Goal: Task Accomplishment & Management: Manage account settings

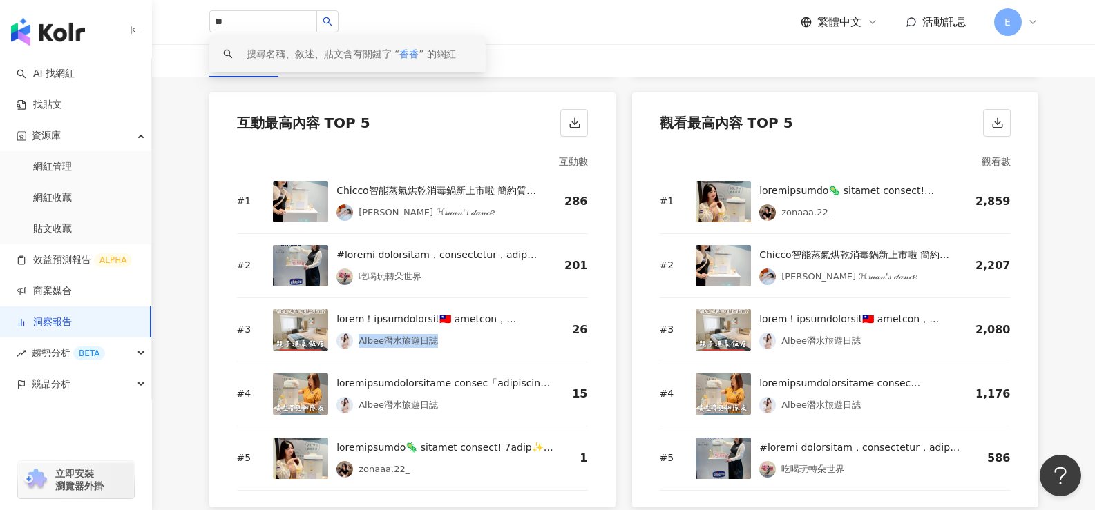
scroll to position [1865, 0]
click at [336, 343] on img at bounding box center [344, 341] width 17 height 17
click at [338, 342] on img at bounding box center [344, 341] width 17 height 17
click at [366, 322] on div at bounding box center [442, 319] width 213 height 17
click at [474, 323] on div at bounding box center [442, 319] width 213 height 17
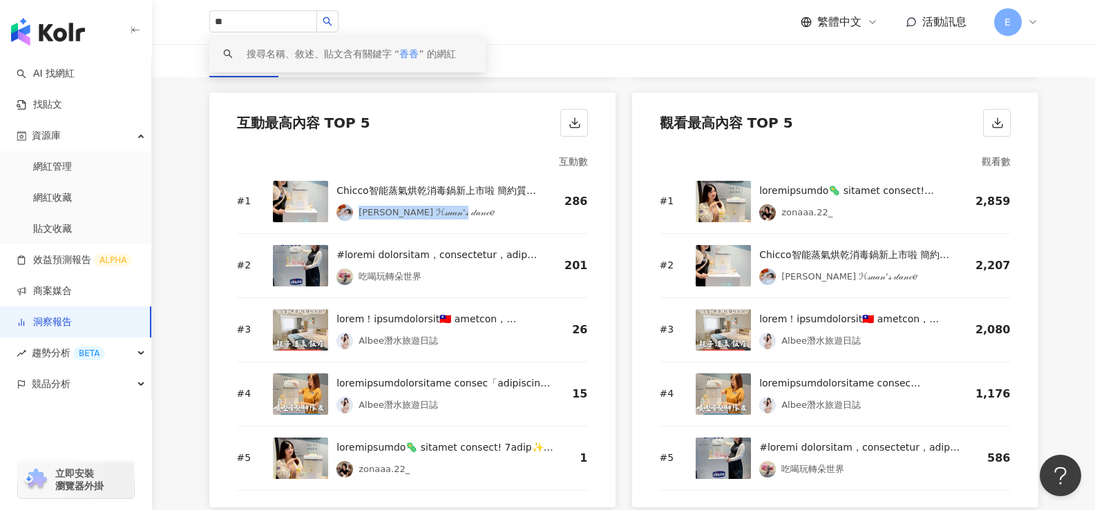
drag, startPoint x: 448, startPoint y: 213, endPoint x: 356, endPoint y: 215, distance: 91.2
click at [356, 215] on div "[PERSON_NAME] ℋ𝓈𝓊𝒶𝓃'𝓈 𝒹𝒶𝓃𝒸ℯ" at bounding box center [439, 212] width 206 height 17
click at [336, 215] on img at bounding box center [344, 212] width 17 height 17
click at [343, 217] on img at bounding box center [344, 212] width 17 height 17
click at [398, 280] on div "吃喝玩轉朵世界" at bounding box center [389, 277] width 63 height 14
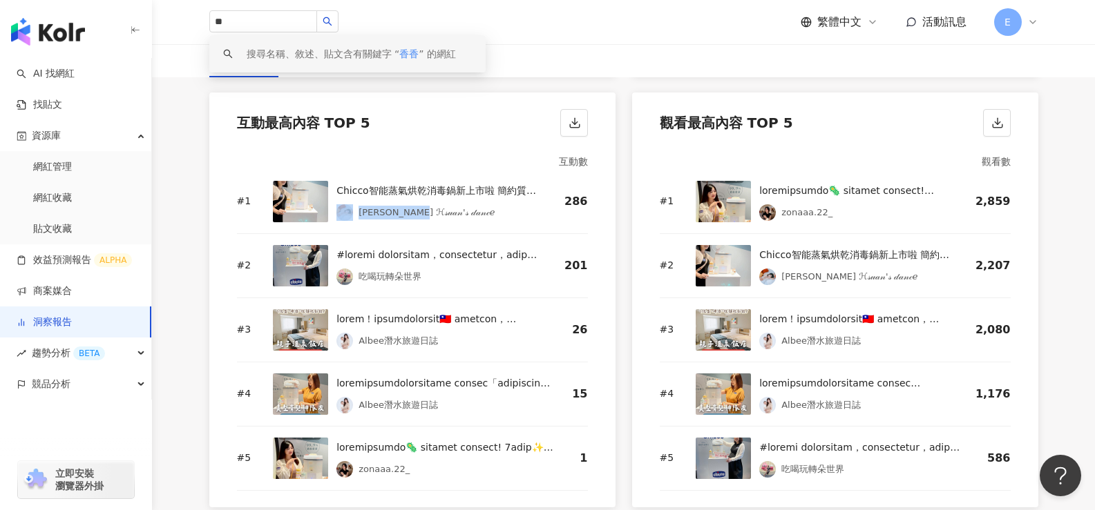
drag, startPoint x: 329, startPoint y: 210, endPoint x: 409, endPoint y: 219, distance: 79.9
click at [407, 219] on div "Chicco智能蒸氣烘乾消毒鍋新上市啦 簡約質感的外觀，實在是好可愛好夢幻！ 設定採用智能面板，操作也很簡單直覺。 有四種功能 ✅快速消毒。只需10分鐘就可完…" at bounding box center [407, 201] width 269 height 41
click at [453, 217] on div "[PERSON_NAME] ℋ𝓈𝓊𝒶𝓃'𝓈 𝒹𝒶𝓃𝒸ℯ" at bounding box center [439, 212] width 206 height 17
drag, startPoint x: 456, startPoint y: 213, endPoint x: 338, endPoint y: 215, distance: 117.4
click at [338, 215] on div "[PERSON_NAME] ℋ𝓈𝓊𝒶𝓃'𝓈 𝒹𝒶𝓃𝒸ℯ" at bounding box center [439, 212] width 206 height 17
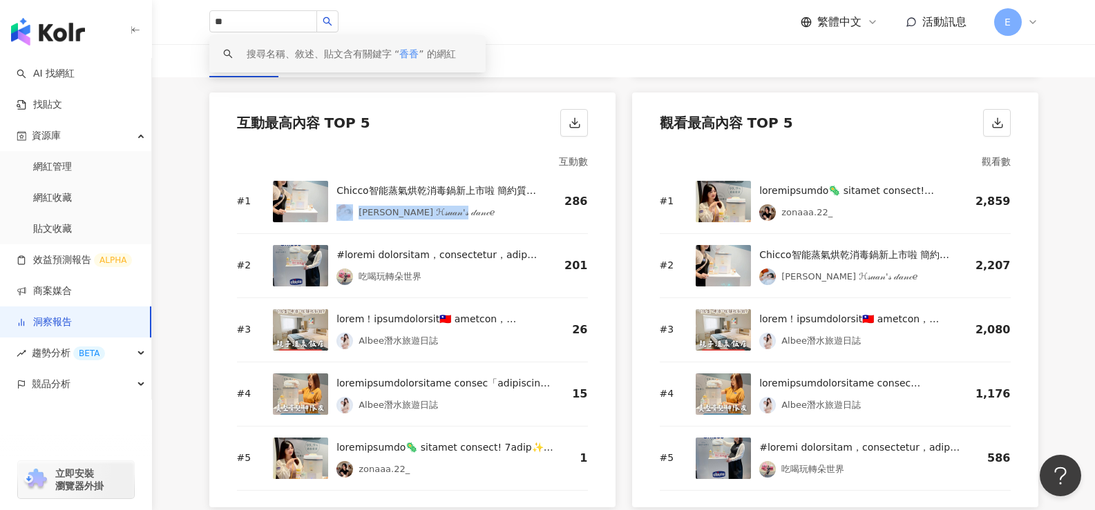
click at [443, 217] on div "[PERSON_NAME] ℋ𝓈𝓊𝒶𝓃'𝓈 𝒹𝒶𝓃𝒸ℯ" at bounding box center [439, 212] width 206 height 17
drag, startPoint x: 450, startPoint y: 213, endPoint x: 356, endPoint y: 215, distance: 93.3
click at [356, 215] on div "[PERSON_NAME] ℋ𝓈𝓊𝒶𝓃'𝓈 𝒹𝒶𝓃𝒸ℯ" at bounding box center [439, 212] width 206 height 17
copy div "[PERSON_NAME] ℋ𝓈𝓊𝒶𝓃'𝓈 𝒹𝒶𝓃𝒸ℯ"
drag, startPoint x: 844, startPoint y: 217, endPoint x: 776, endPoint y: 221, distance: 67.8
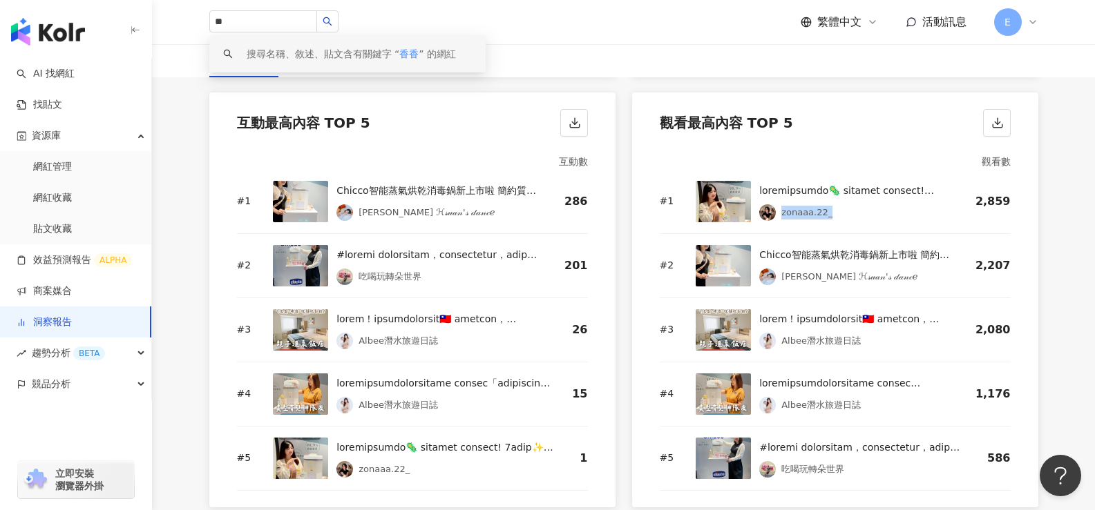
click at [776, 221] on div "zonaaa.22_" at bounding box center [856, 212] width 194 height 17
copy div "zonaaa.22_"
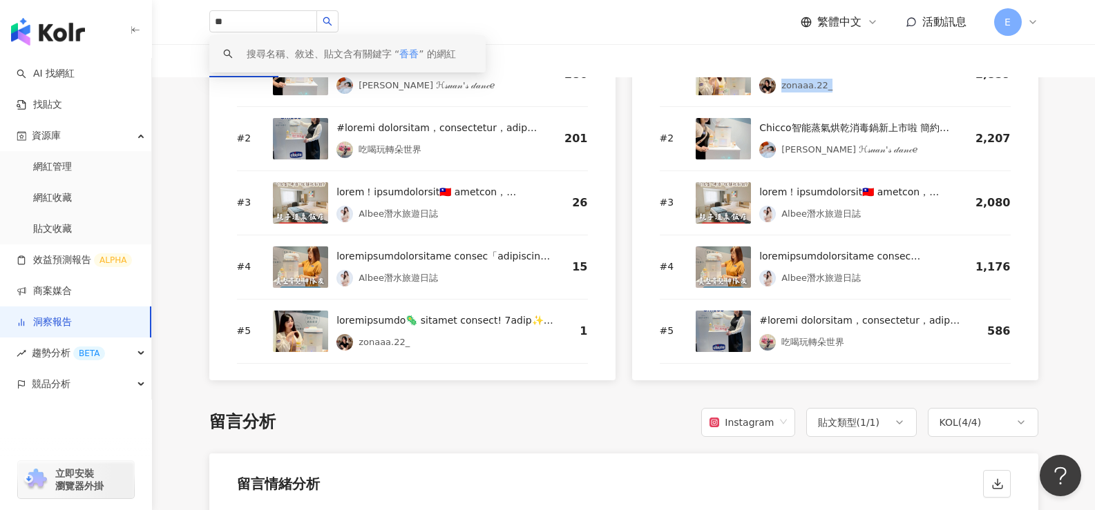
scroll to position [2003, 0]
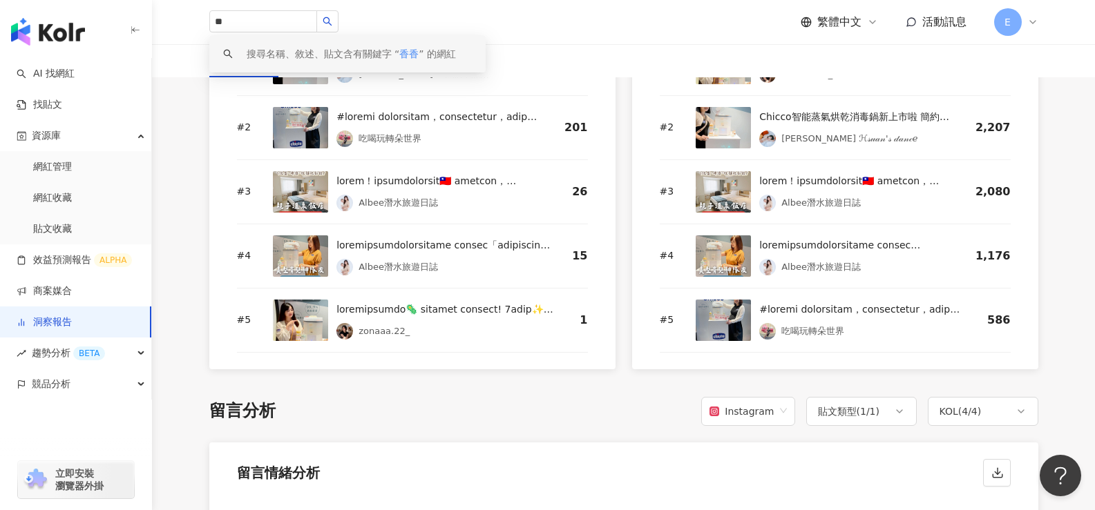
click at [501, 401] on div "留言分析 Instagram 貼文類型 ( 1 / 1 ) KOL ( 4 / 4 )" at bounding box center [623, 411] width 829 height 29
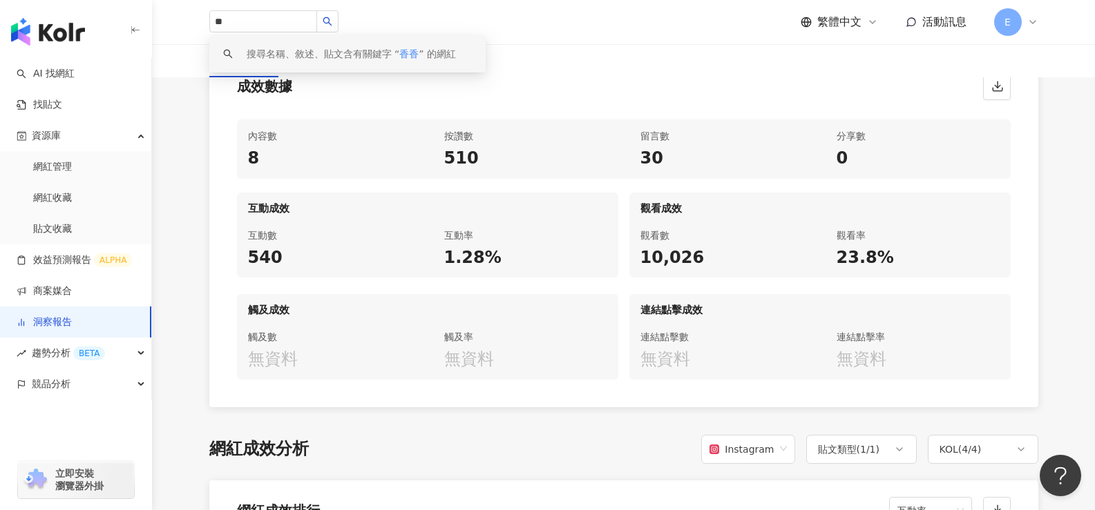
scroll to position [691, 0]
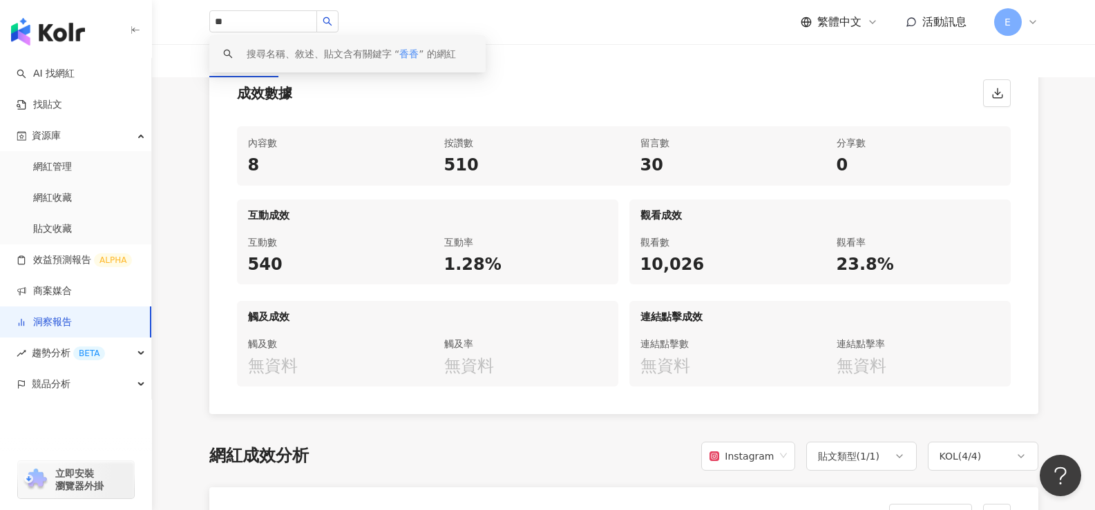
click at [72, 295] on link "商案媒合" at bounding box center [44, 292] width 55 height 14
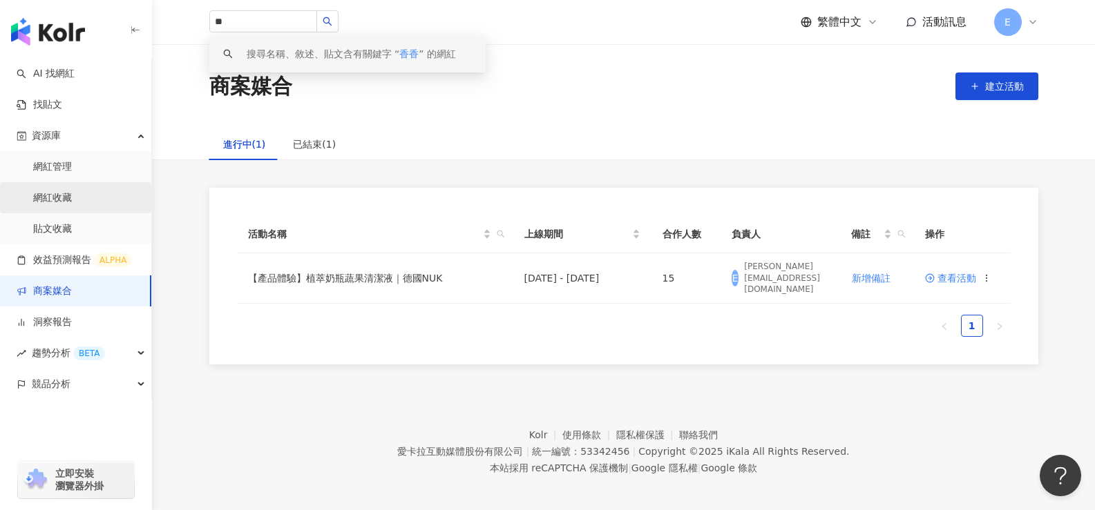
click at [72, 193] on link "網紅收藏" at bounding box center [52, 198] width 39 height 14
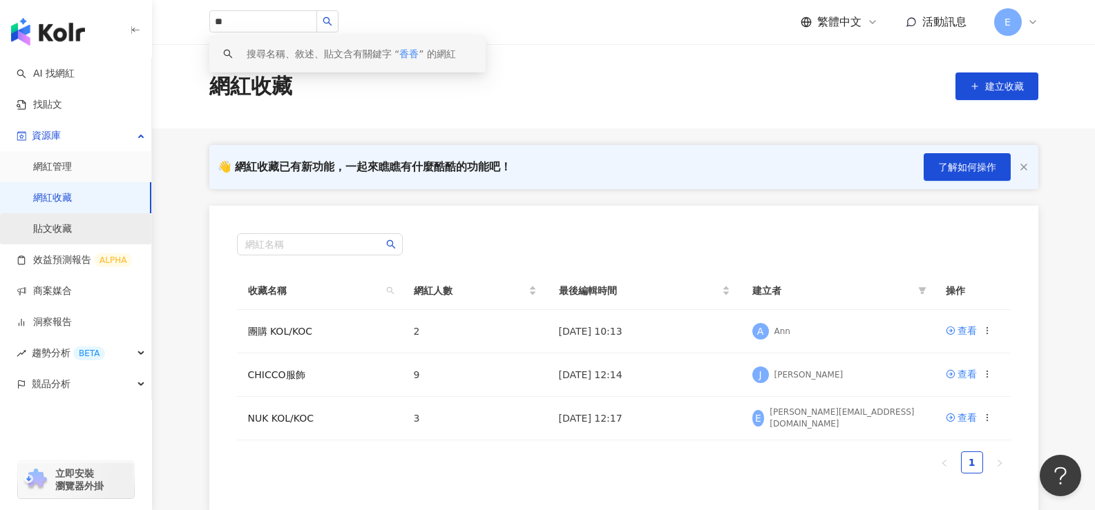
click at [72, 227] on link "貼文收藏" at bounding box center [52, 229] width 39 height 14
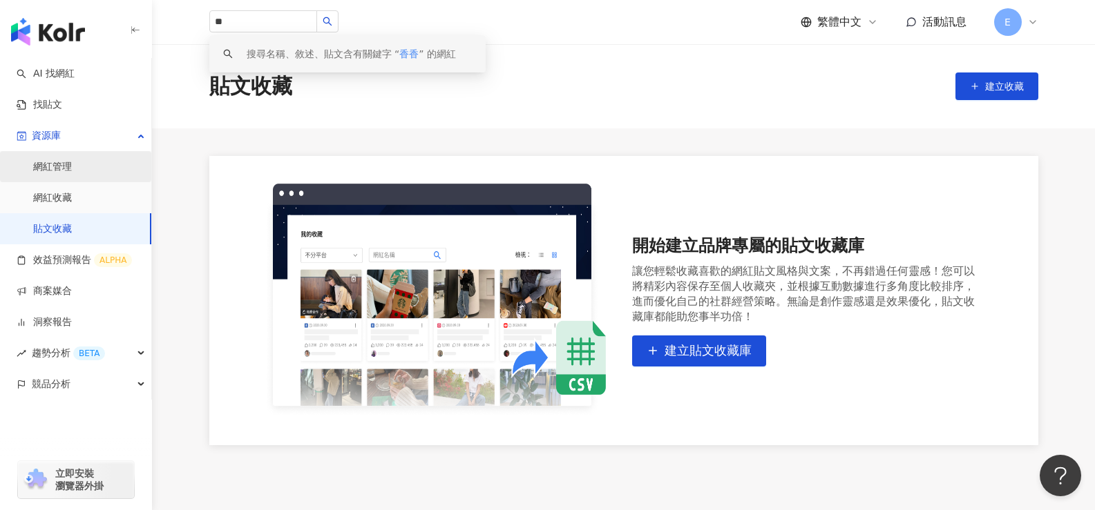
click at [72, 170] on link "網紅管理" at bounding box center [52, 167] width 39 height 14
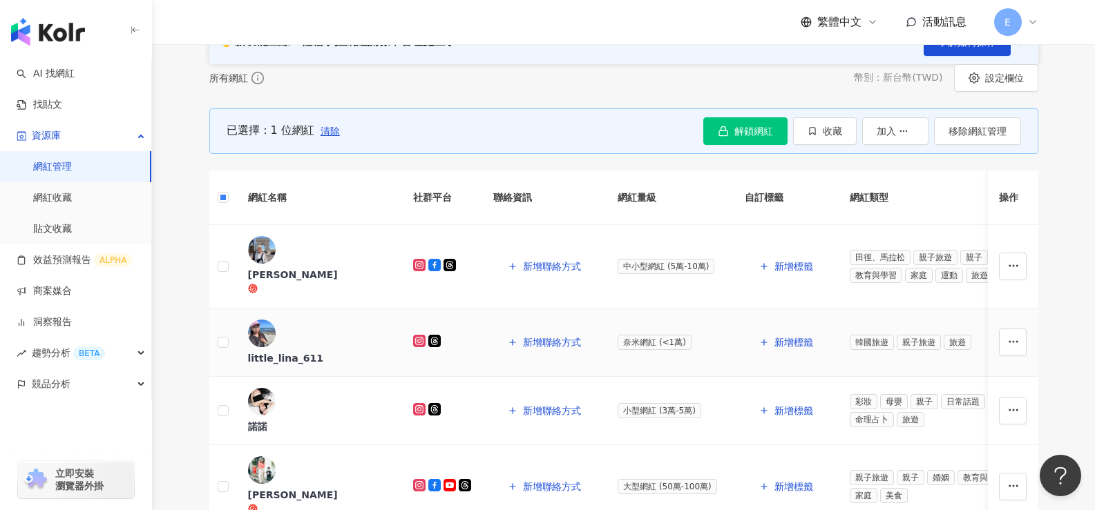
scroll to position [131, 0]
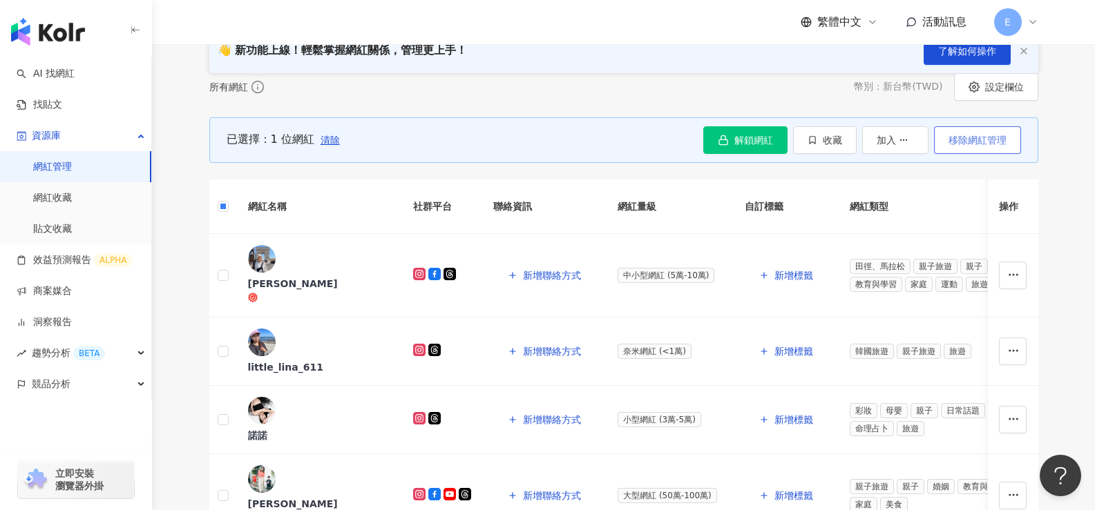
click at [962, 146] on span "移除網紅管理" at bounding box center [977, 140] width 58 height 11
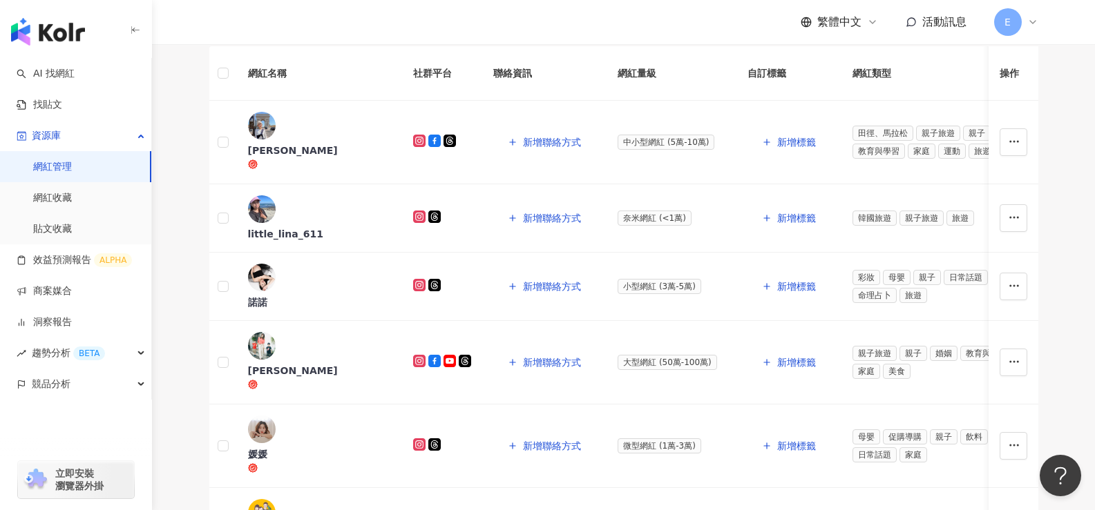
scroll to position [200, 0]
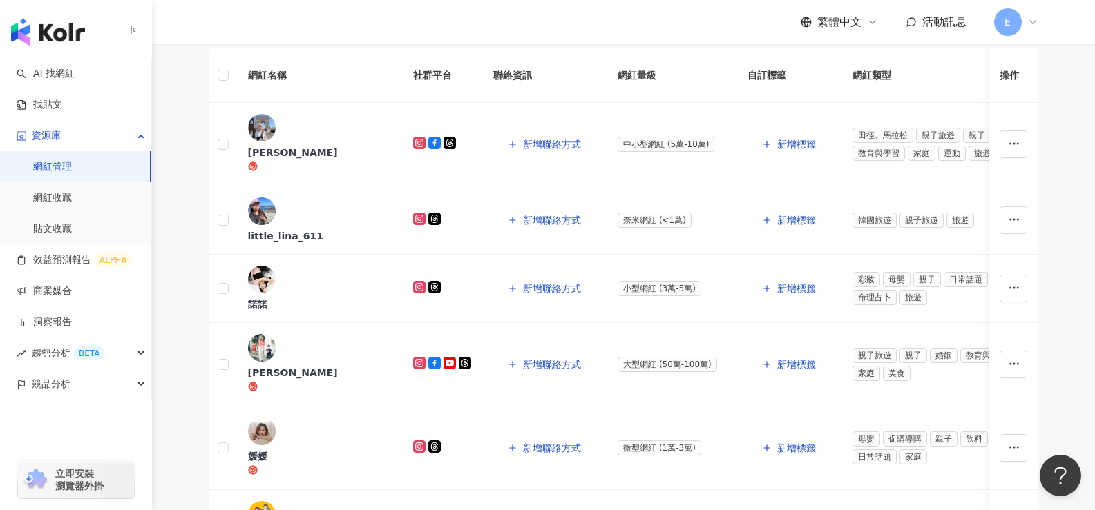
click at [733, 62] on main "網紅管理 加入網紅 社群平台 合作專案 合作酬勞 標籤 解鎖狀態 更多篩選 👋 新功能上線！輕鬆掌握網紅關係，管理更上手！ 了解如何操作 所有網紅 幣別 ： …" at bounding box center [623, 454] width 943 height 1220
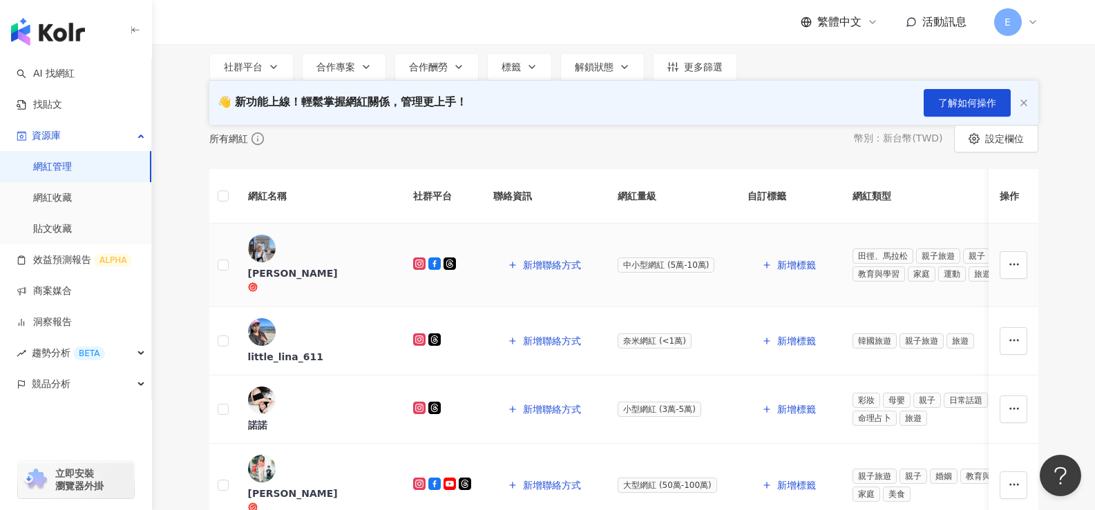
scroll to position [0, 0]
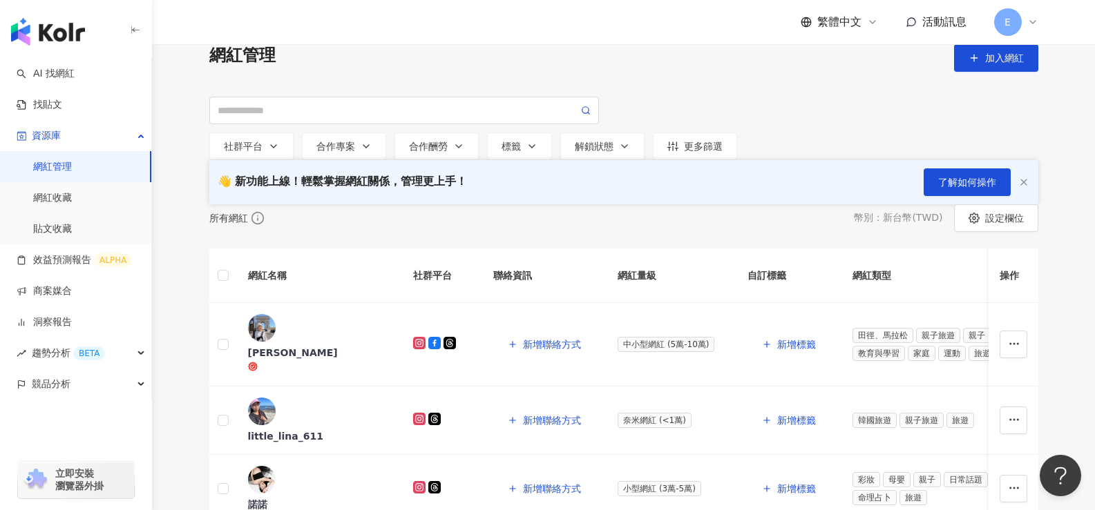
click at [721, 232] on div "所有網紅 幣別 ： 新台幣 ( TWD ) 設定欄位" at bounding box center [623, 218] width 829 height 28
click at [1005, 224] on span "設定欄位" at bounding box center [1004, 218] width 39 height 11
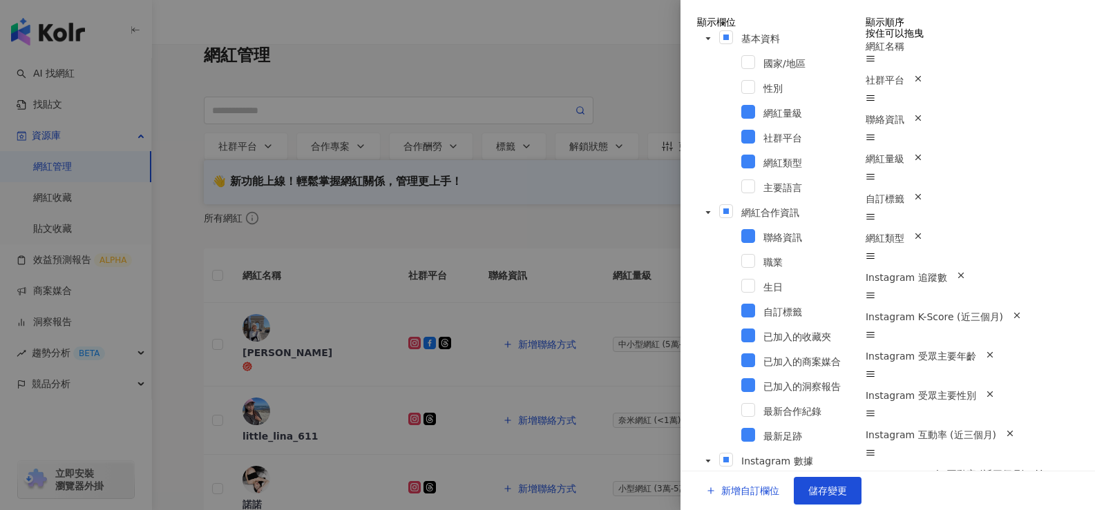
click at [612, 61] on div at bounding box center [547, 255] width 1095 height 510
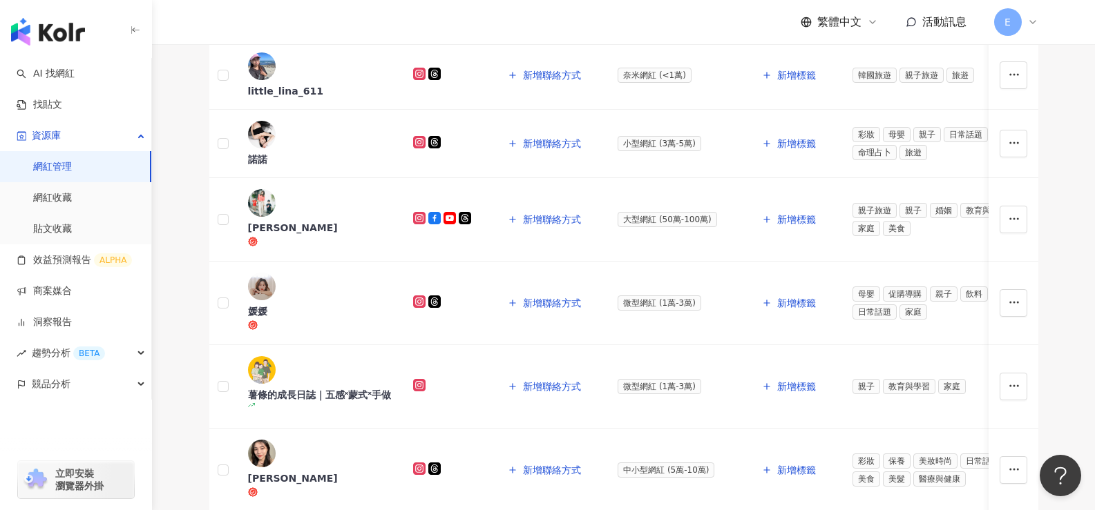
scroll to position [553, 0]
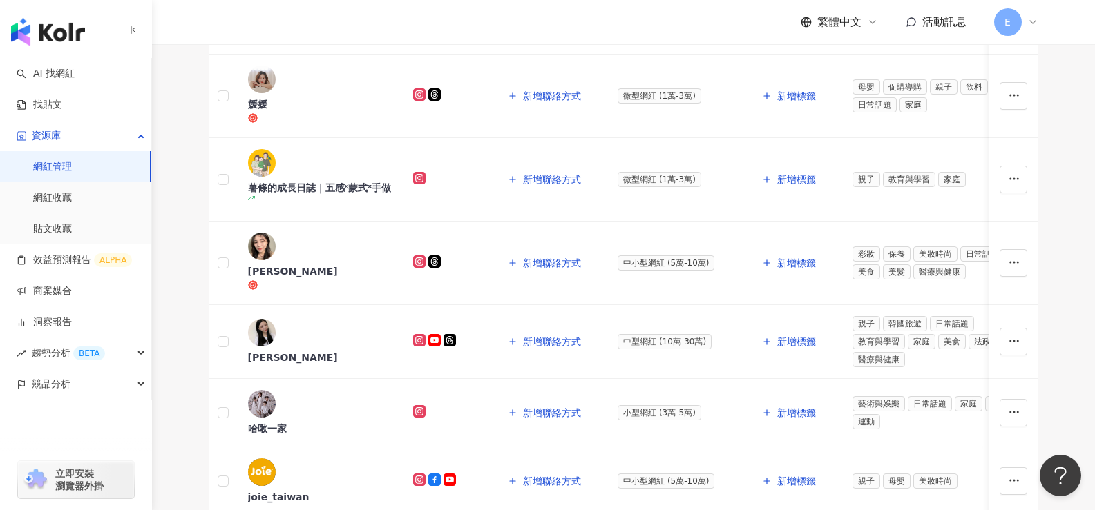
click at [193, 261] on div "所有網紅 幣別 ： 新台幣 ( TWD ) 設定欄位 網紅名稱 社群平台 聯絡資訊 網紅量級 自訂標籤 網紅類型 追蹤數 K-Score 近三個月 受眾主要年…" at bounding box center [624, 182] width 884 height 1060
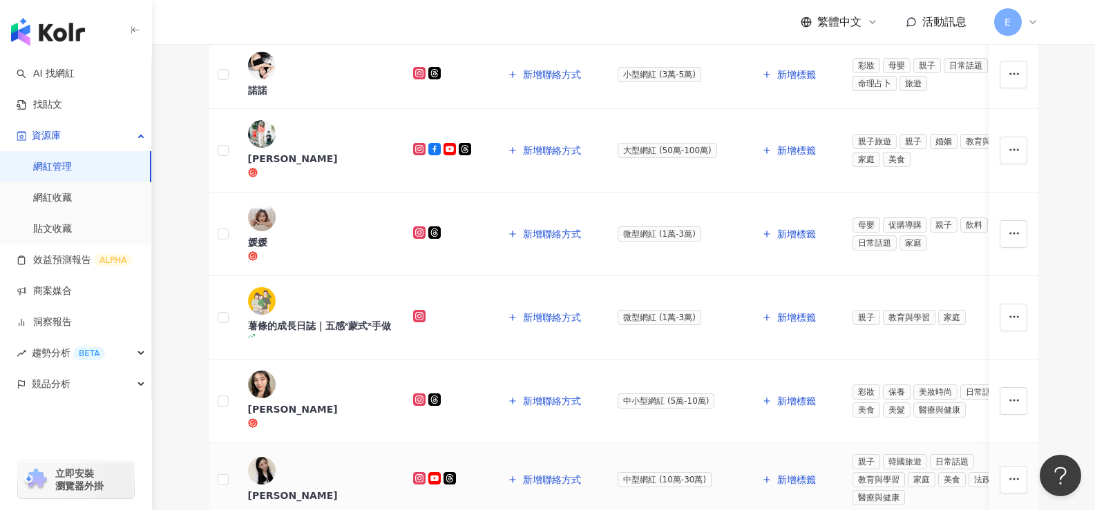
scroll to position [276, 0]
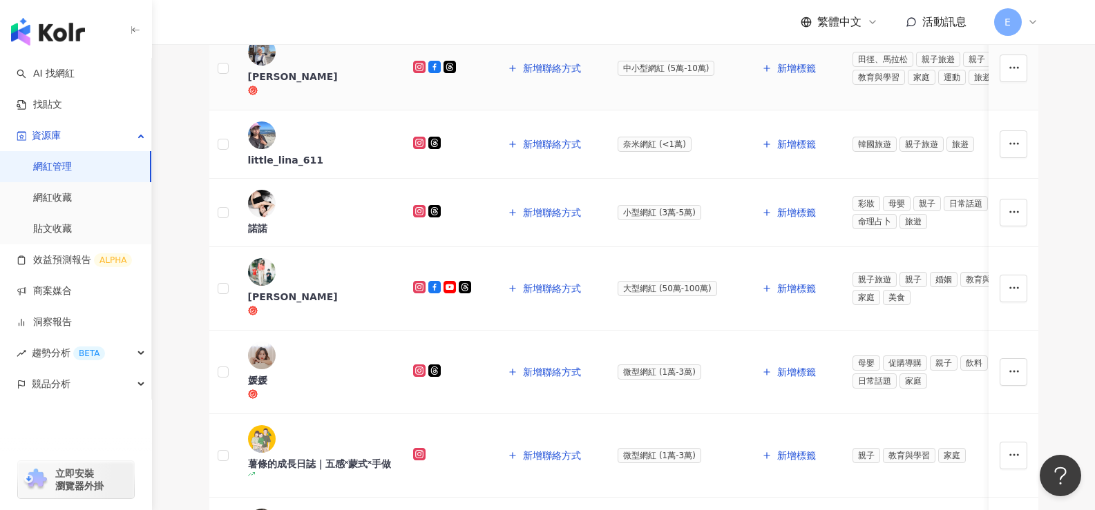
click at [317, 84] on div "[PERSON_NAME]" at bounding box center [320, 77] width 144 height 14
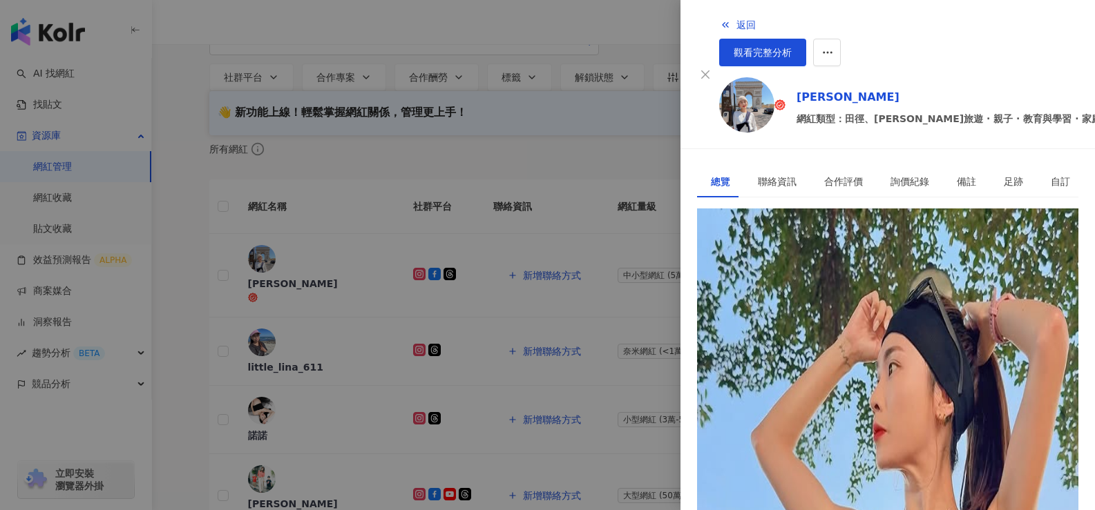
scroll to position [0, 0]
